Goal: Find specific page/section: Find specific page/section

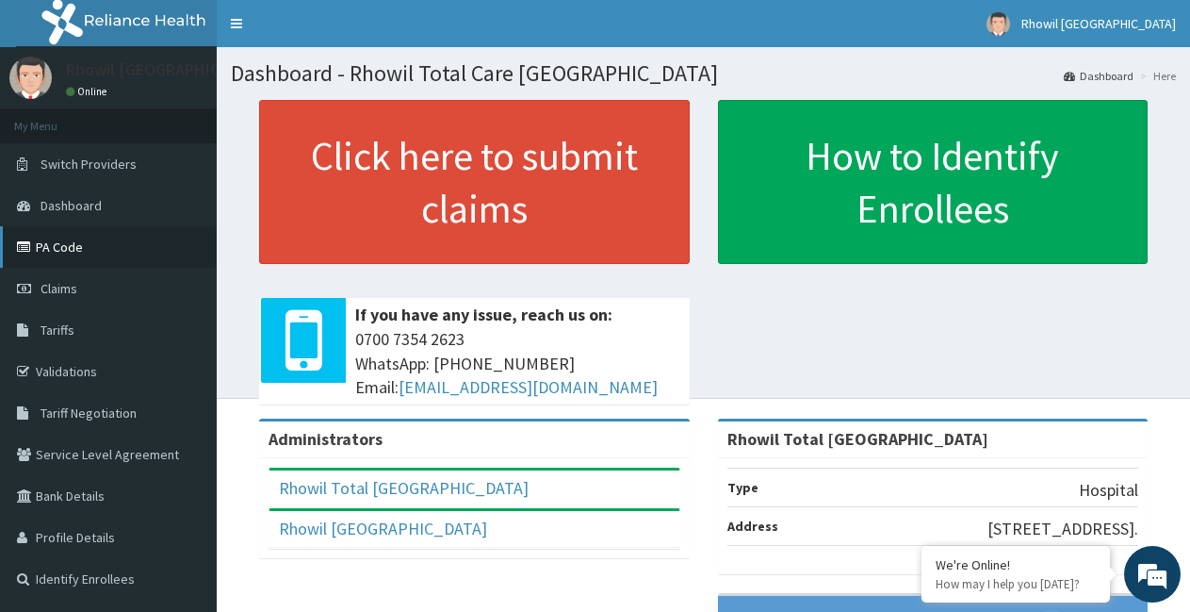
click at [33, 248] on icon at bounding box center [26, 246] width 19 height 13
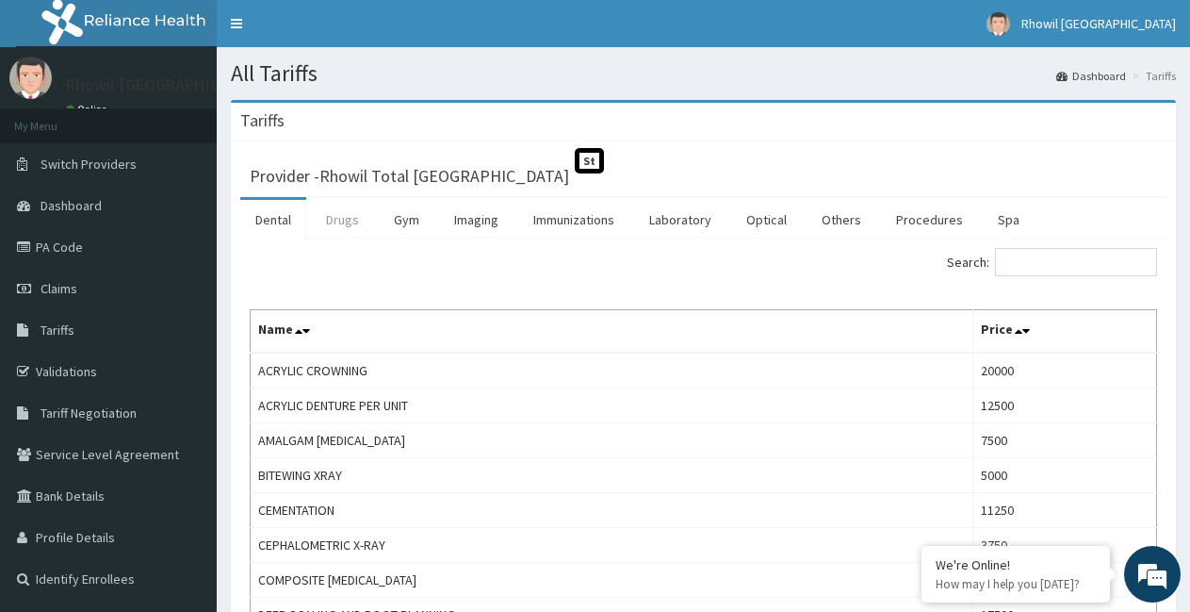
click at [350, 220] on link "Drugs" at bounding box center [342, 220] width 63 height 40
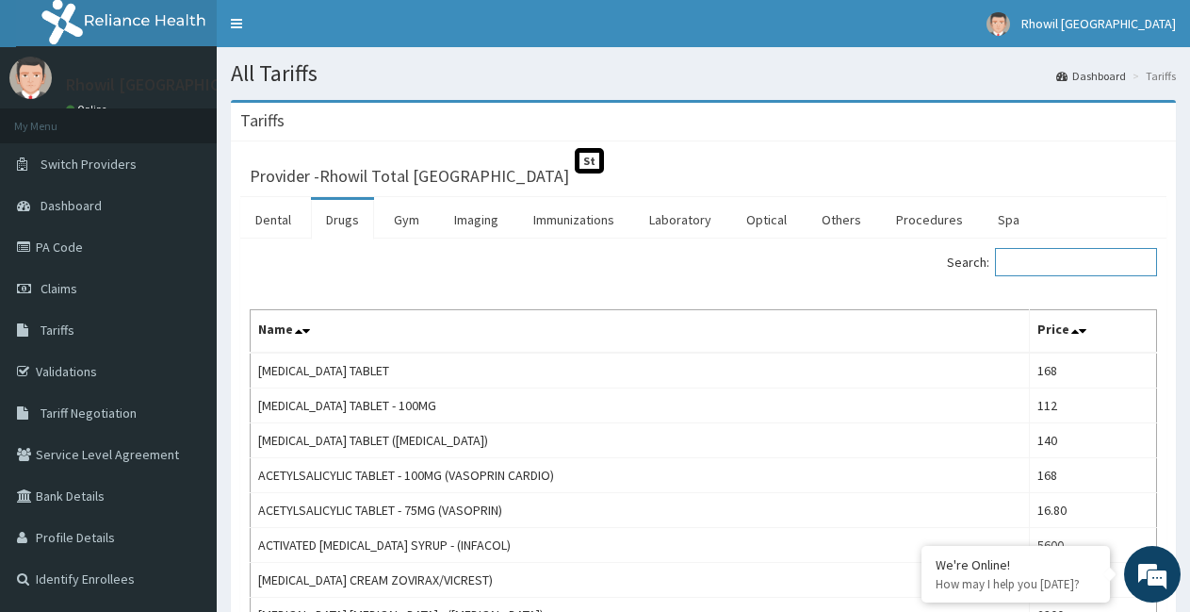
click at [1065, 270] on input "Search:" at bounding box center [1076, 262] width 162 height 28
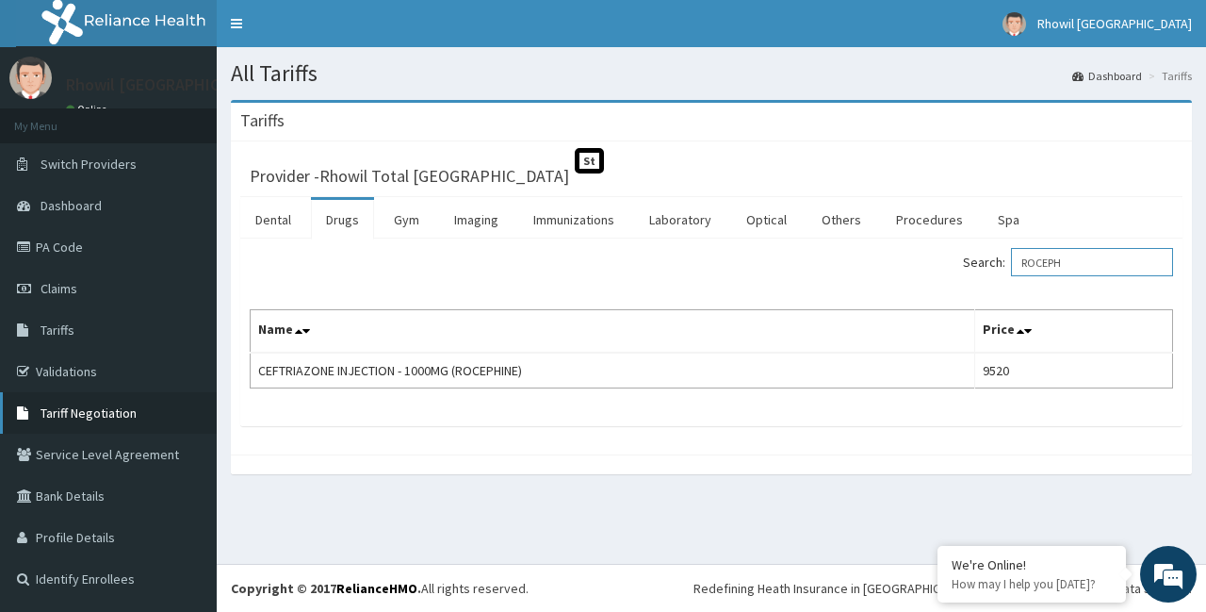
type input "ROCEPH"
click at [74, 425] on link "Tariff Negotiation" at bounding box center [108, 412] width 217 height 41
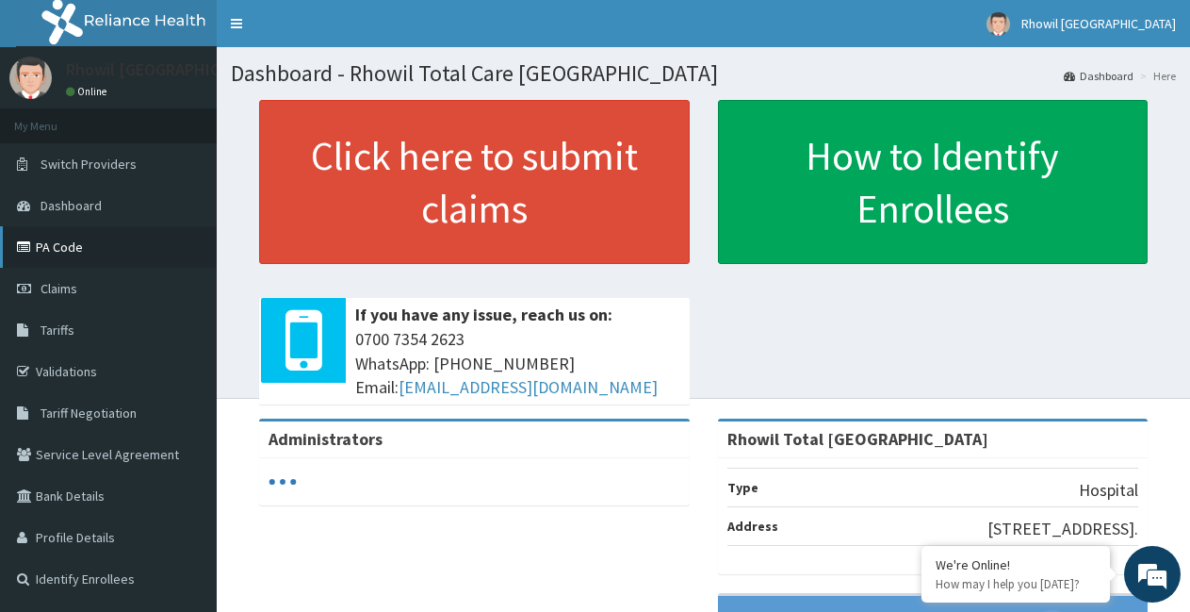
click at [63, 244] on link "PA Code" at bounding box center [108, 246] width 217 height 41
